Goal: Entertainment & Leisure: Consume media (video, audio)

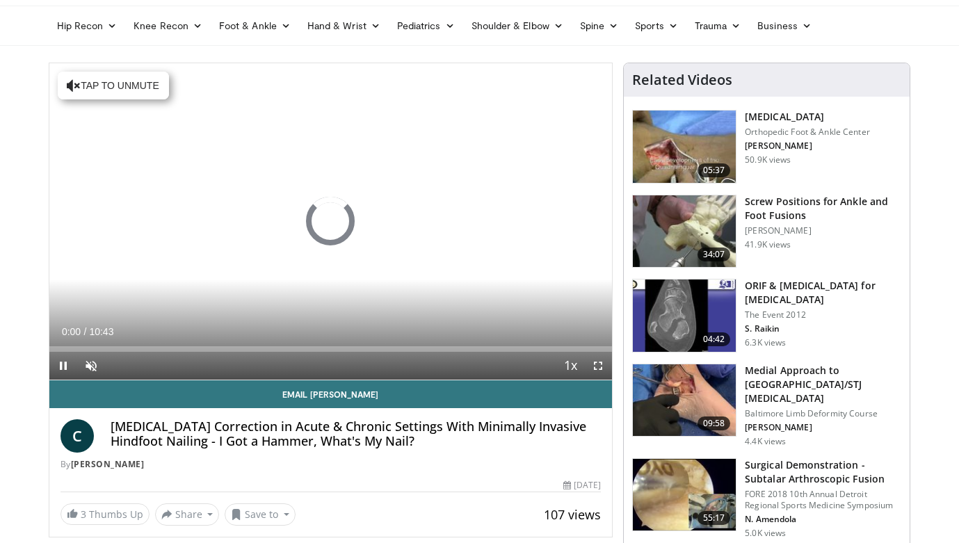
scroll to position [47, 0]
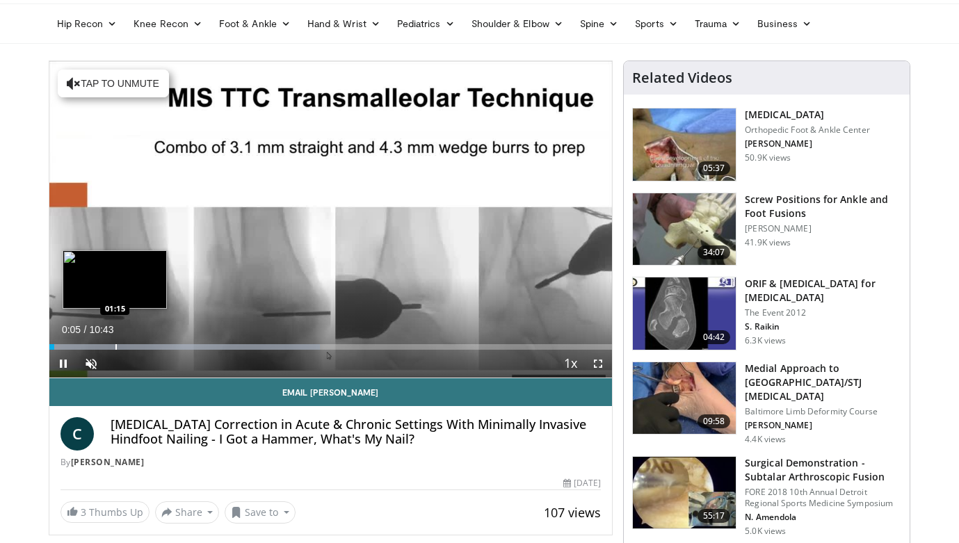
click at [115, 347] on div "Progress Bar" at bounding box center [115, 347] width 1 height 6
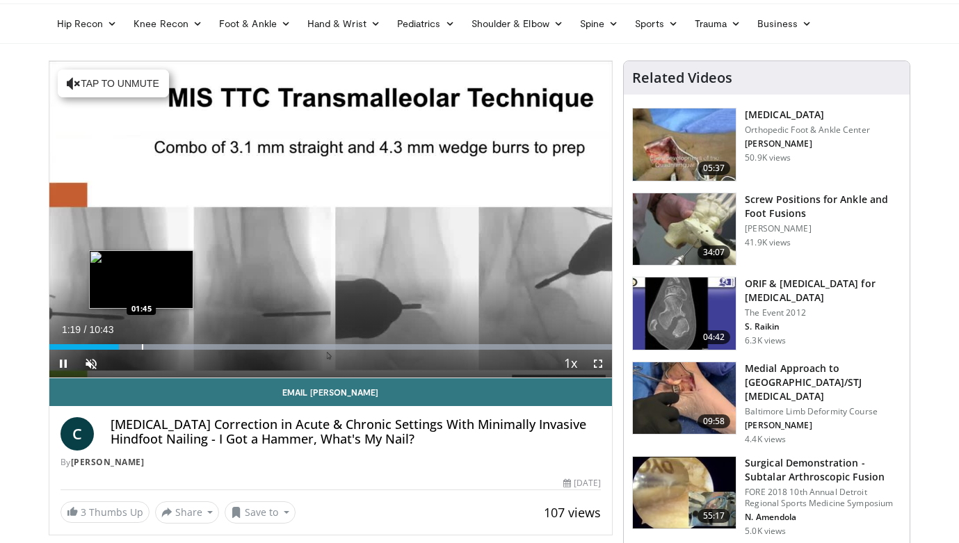
click at [141, 348] on video-js "**********" at bounding box center [330, 219] width 563 height 317
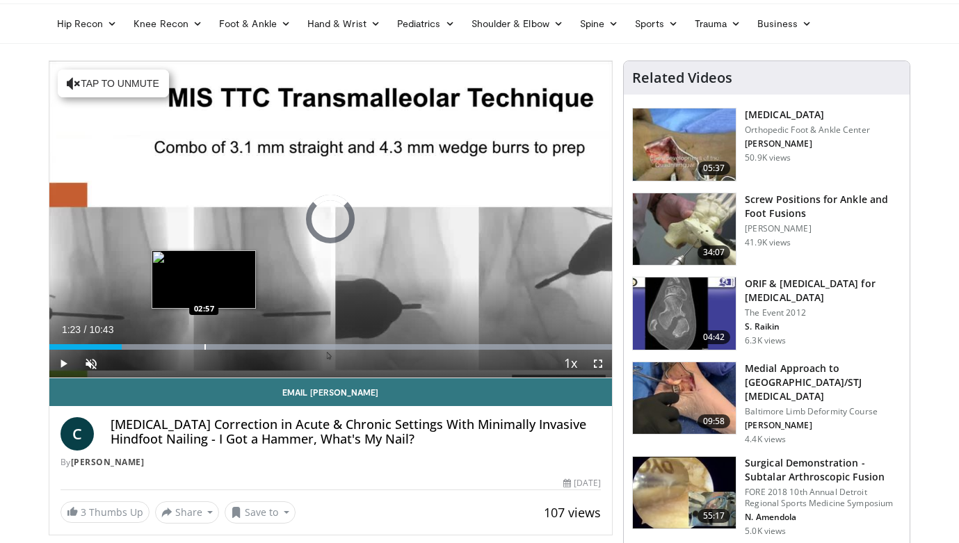
click at [204, 347] on div "Progress Bar" at bounding box center [204, 347] width 1 height 6
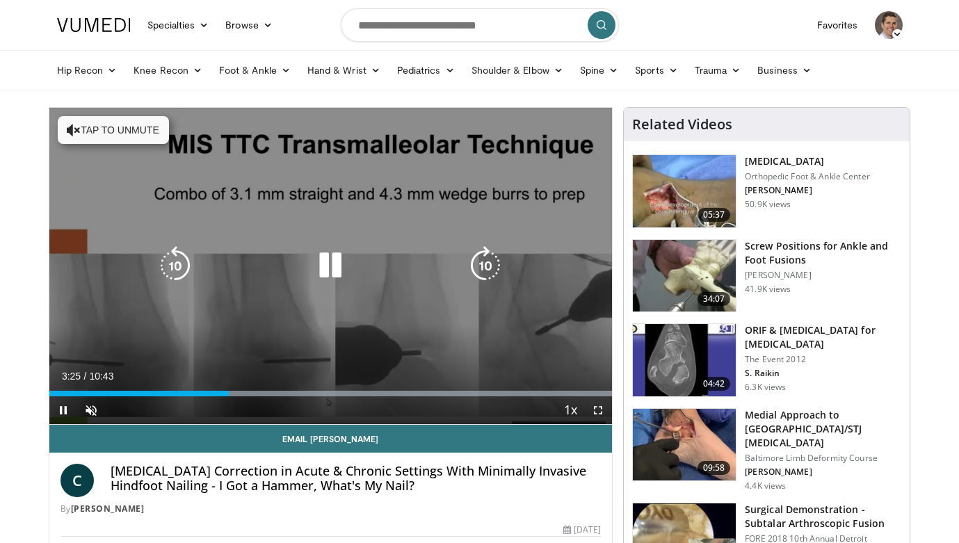
scroll to position [0, 0]
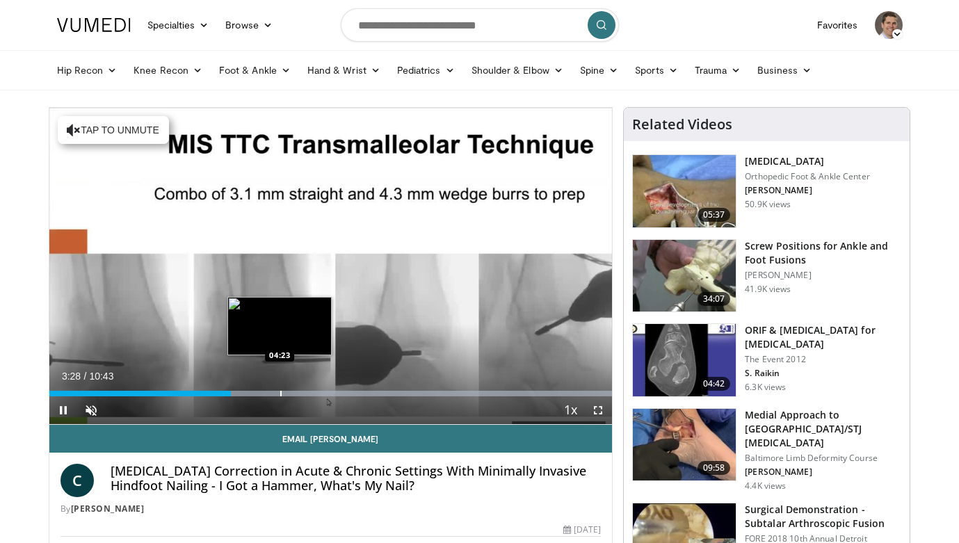
click at [280, 394] on div "Progress Bar" at bounding box center [280, 394] width 1 height 6
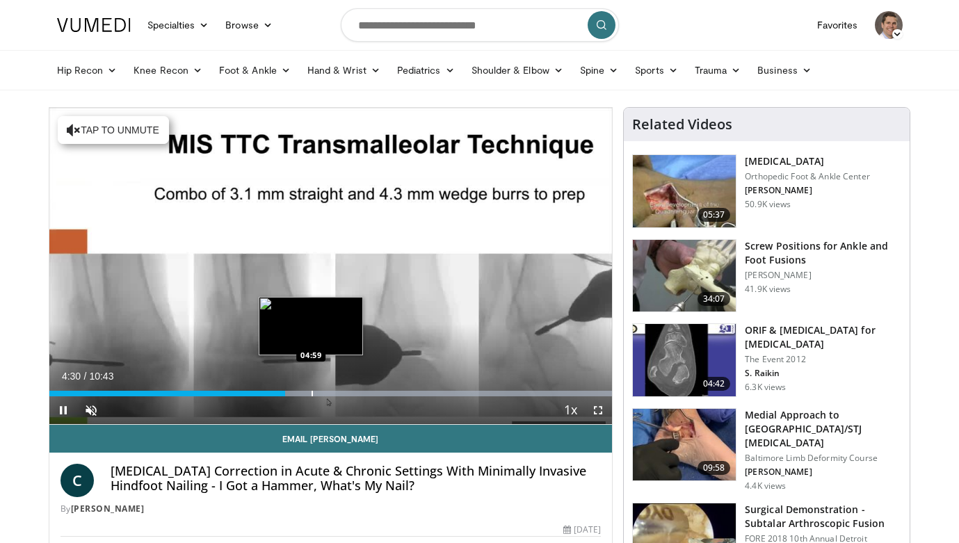
click at [312, 394] on div "Progress Bar" at bounding box center [312, 394] width 1 height 6
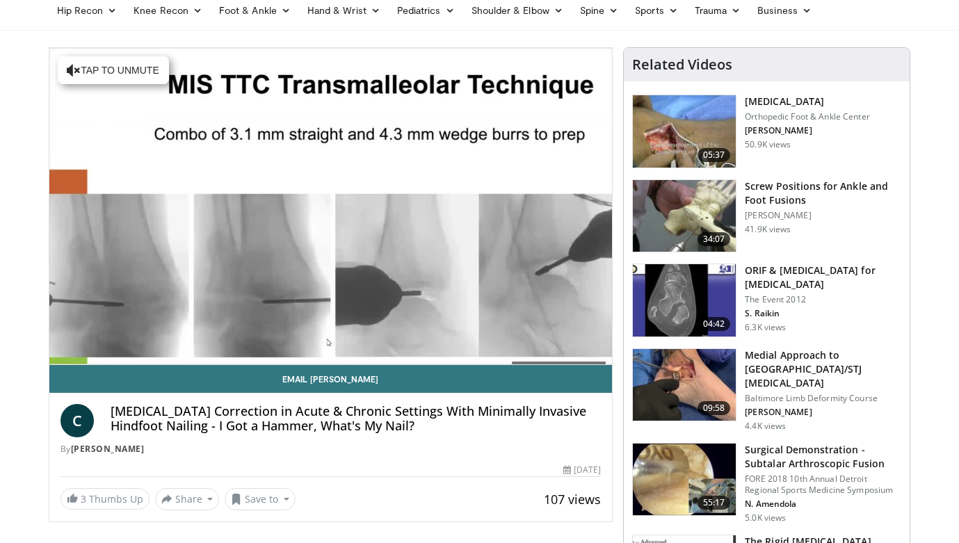
scroll to position [70, 0]
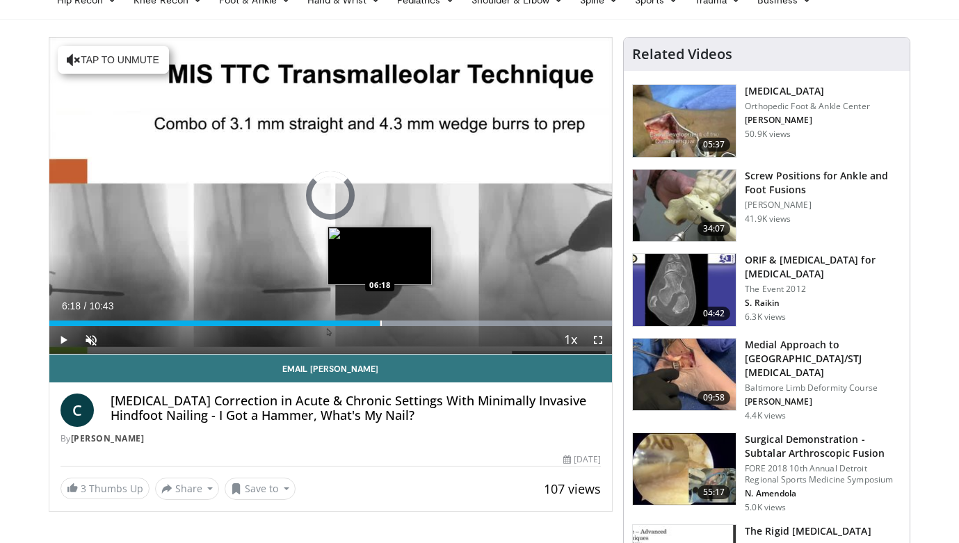
click at [380, 323] on div "Progress Bar" at bounding box center [380, 324] width 1 height 6
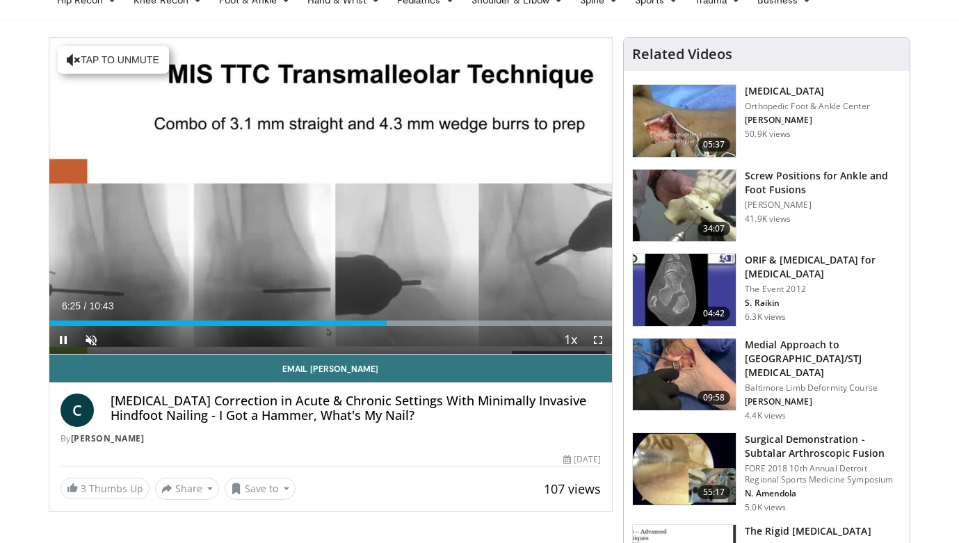
click at [430, 326] on div "Current Time 6:25 / Duration 10:43 Pause Skip Backward Skip Forward Unmute Load…" at bounding box center [330, 340] width 563 height 28
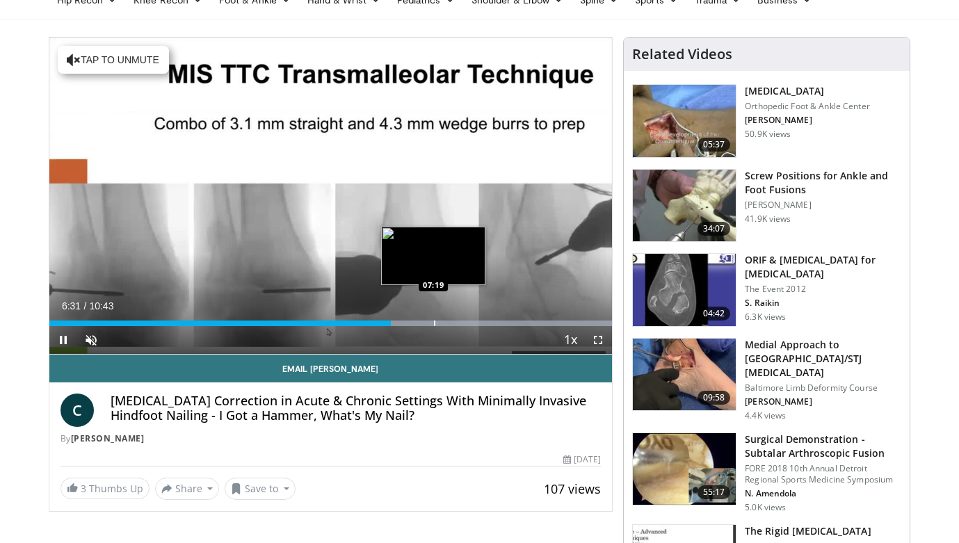
click at [434, 321] on div "Progress Bar" at bounding box center [434, 324] width 1 height 6
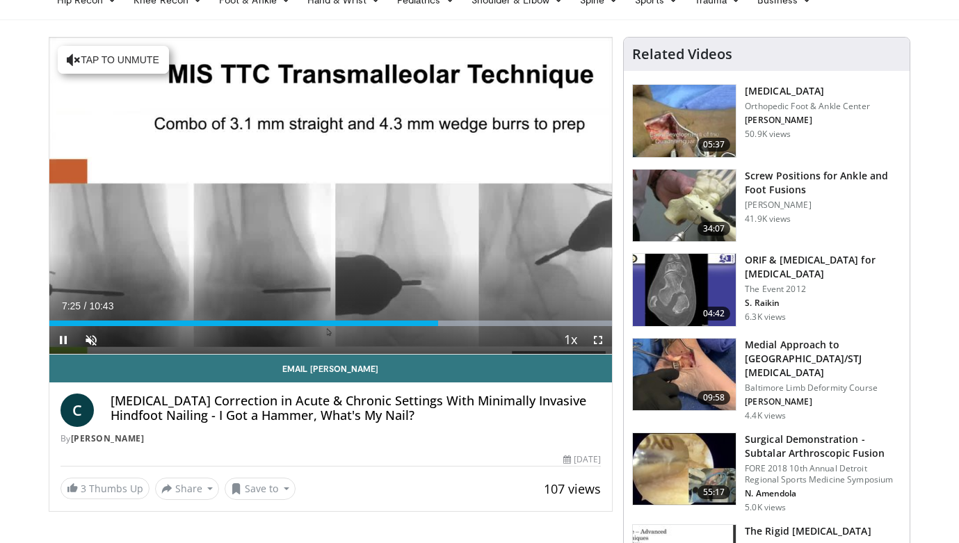
click at [478, 330] on video-js "**********" at bounding box center [330, 196] width 563 height 317
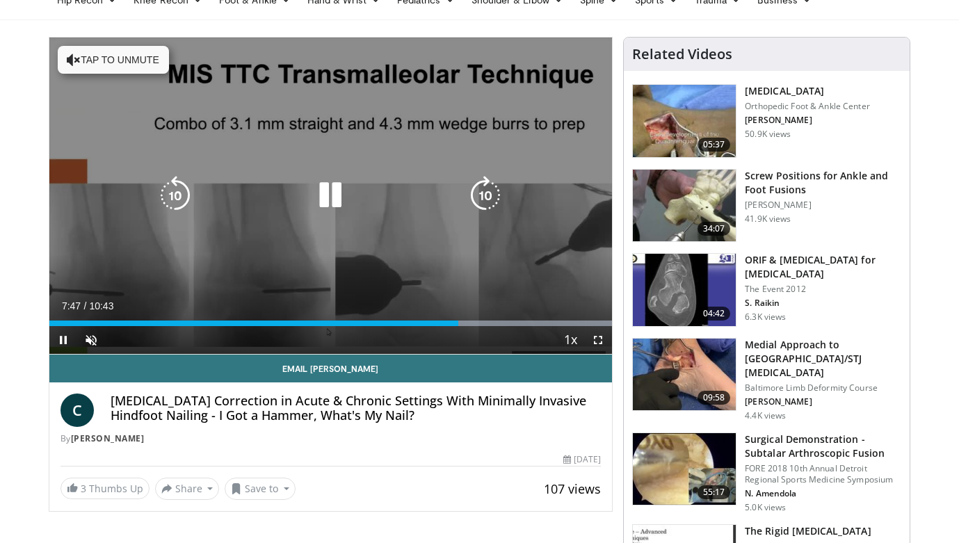
click at [135, 62] on button "Tap to unmute" at bounding box center [113, 60] width 111 height 28
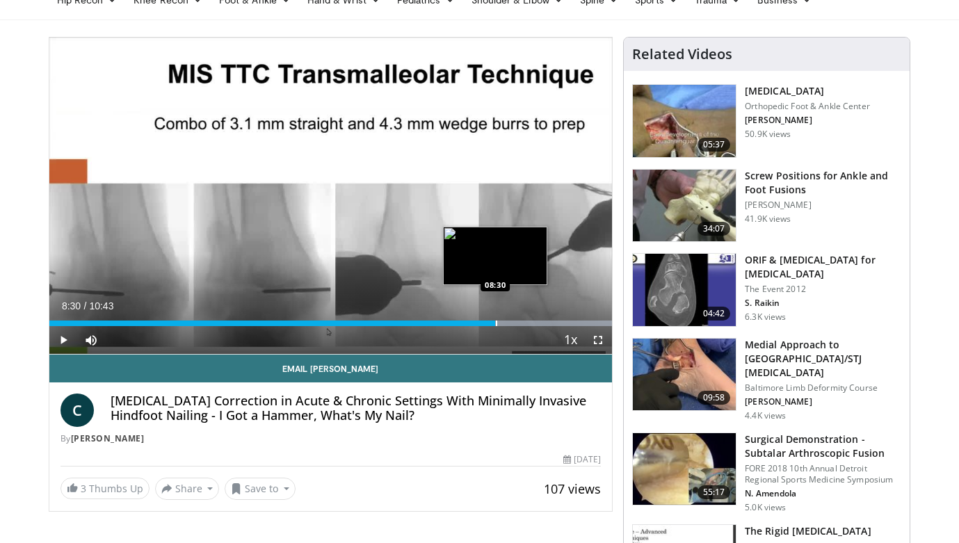
click at [496, 322] on div "Progress Bar" at bounding box center [496, 324] width 1 height 6
click at [510, 324] on div "Progress Bar" at bounding box center [510, 324] width 1 height 6
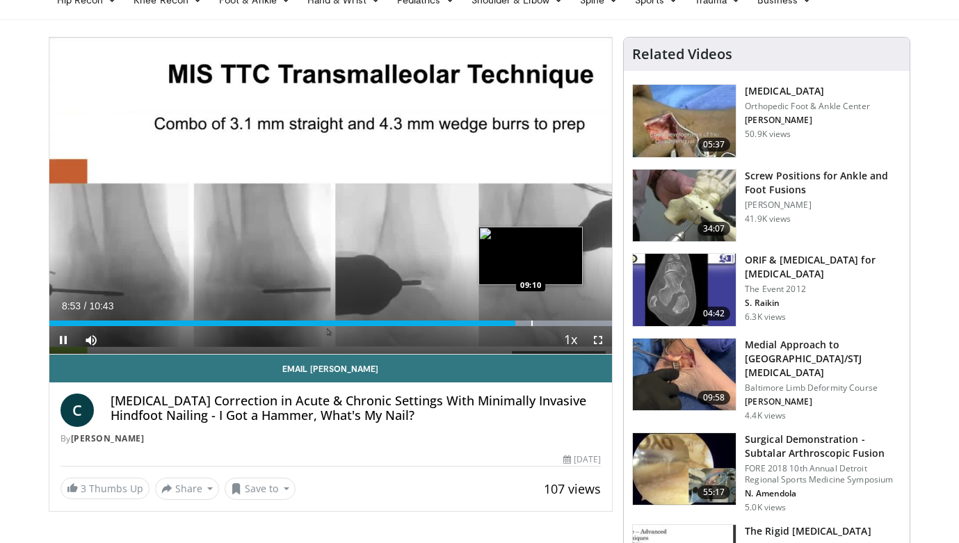
click at [531, 323] on div "Progress Bar" at bounding box center [531, 324] width 1 height 6
click at [546, 322] on div "Progress Bar" at bounding box center [546, 324] width 1 height 6
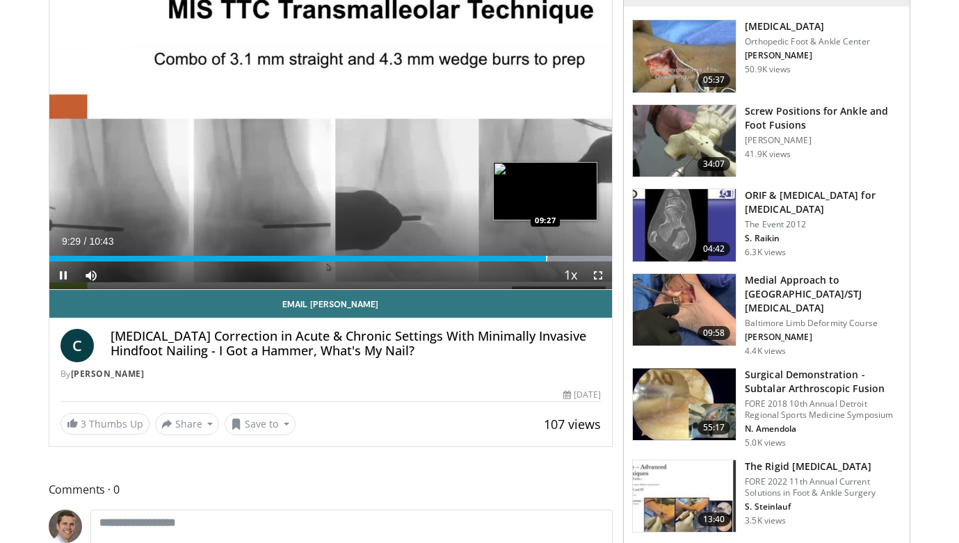
scroll to position [138, 0]
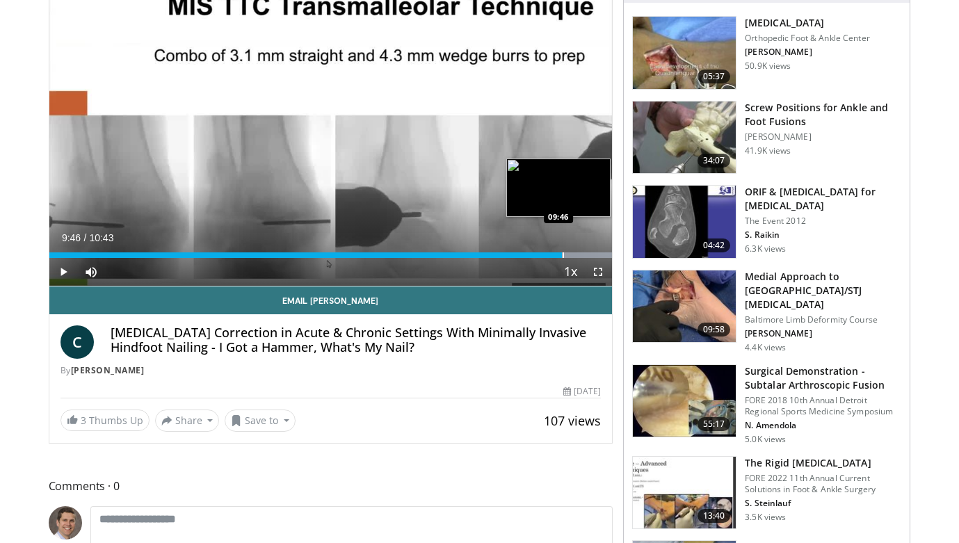
click at [563, 255] on div "Progress Bar" at bounding box center [563, 255] width 1 height 6
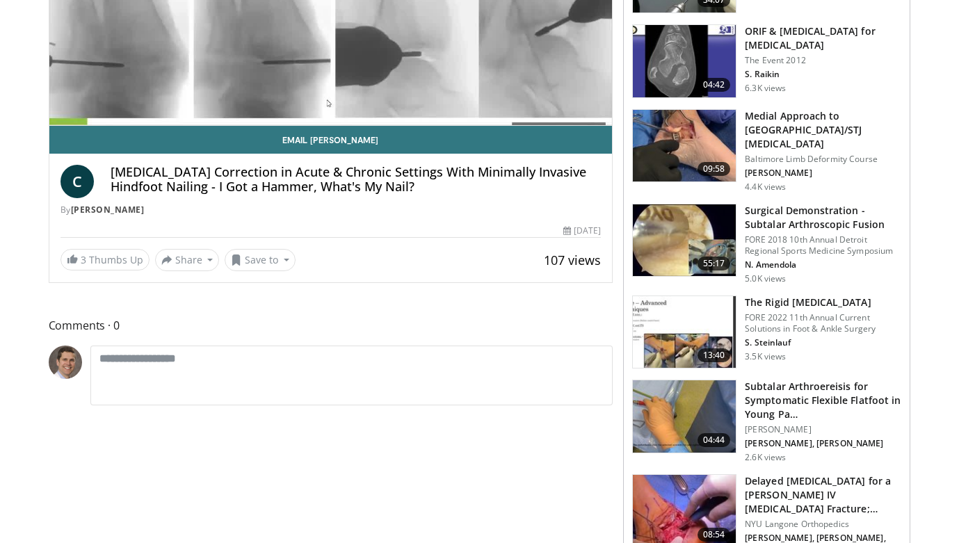
scroll to position [305, 0]
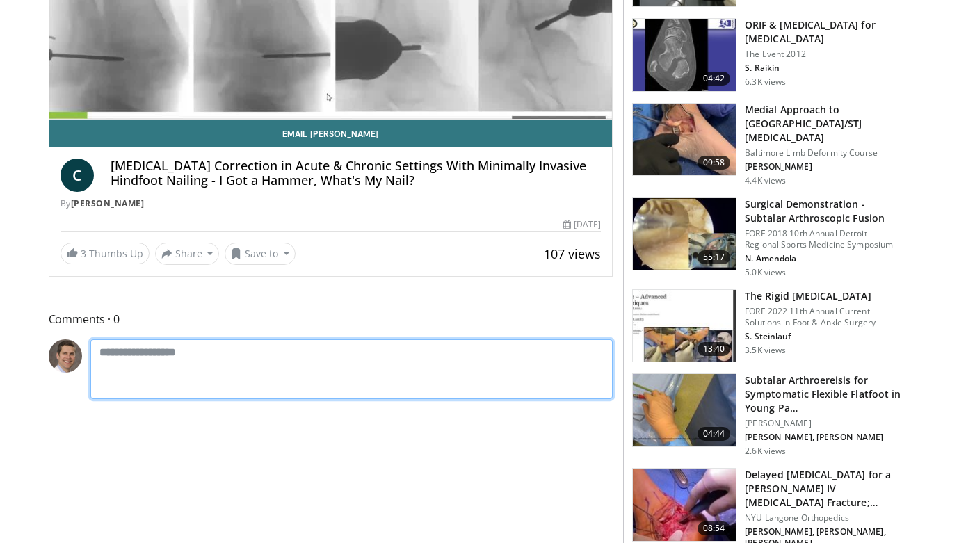
click at [199, 362] on textarea at bounding box center [351, 369] width 523 height 60
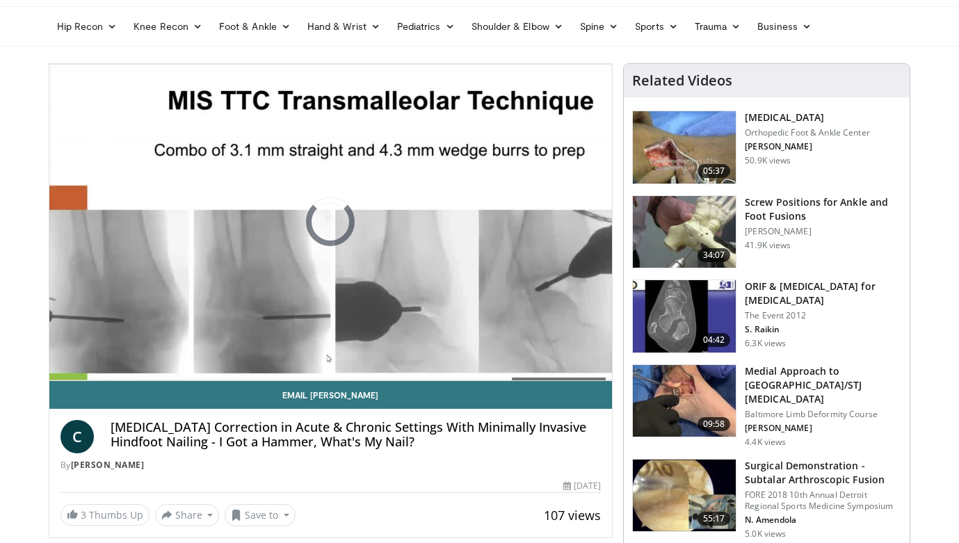
scroll to position [169, 0]
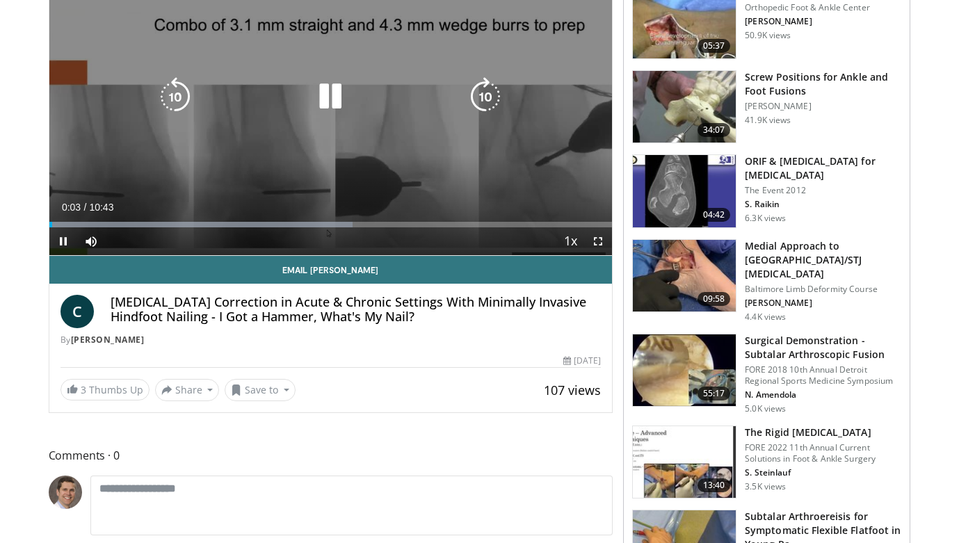
click at [337, 95] on icon "Video Player" at bounding box center [330, 96] width 39 height 39
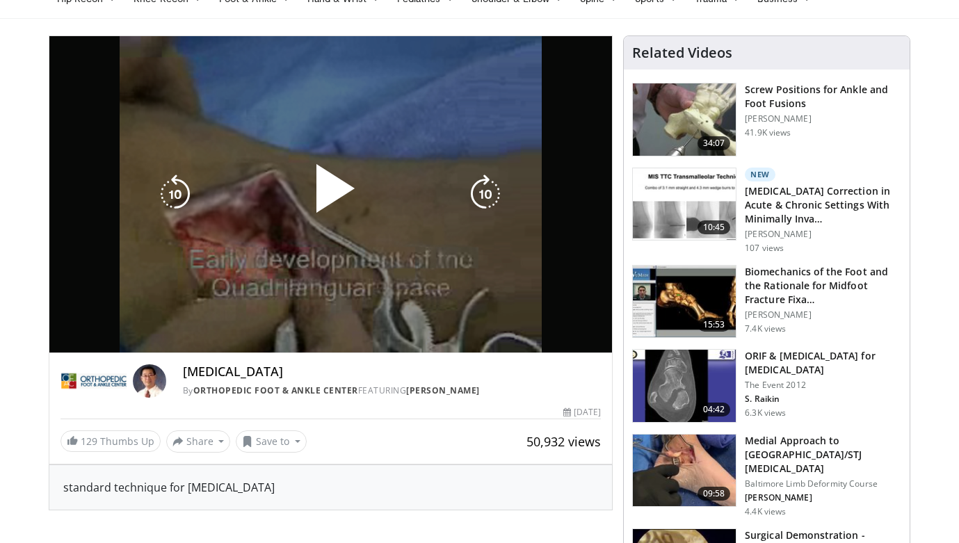
scroll to position [6, 0]
